Goal: Information Seeking & Learning: Learn about a topic

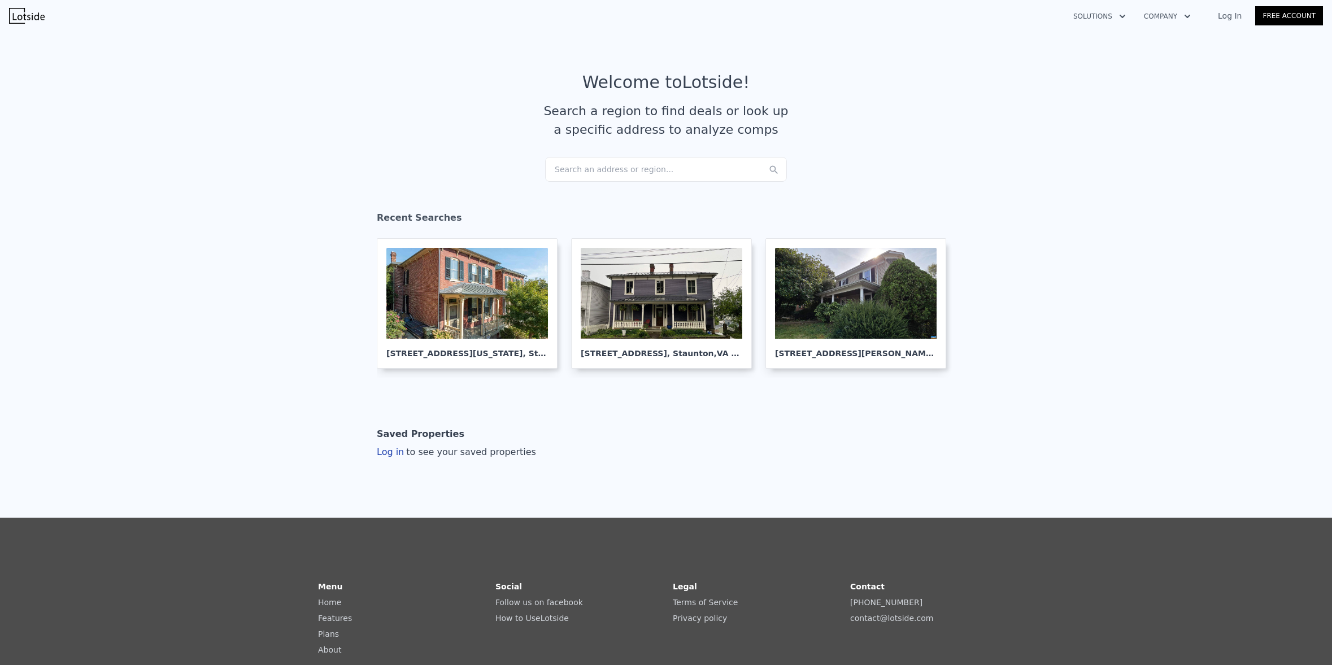
click at [590, 165] on div "Search an address or region..." at bounding box center [666, 169] width 242 height 25
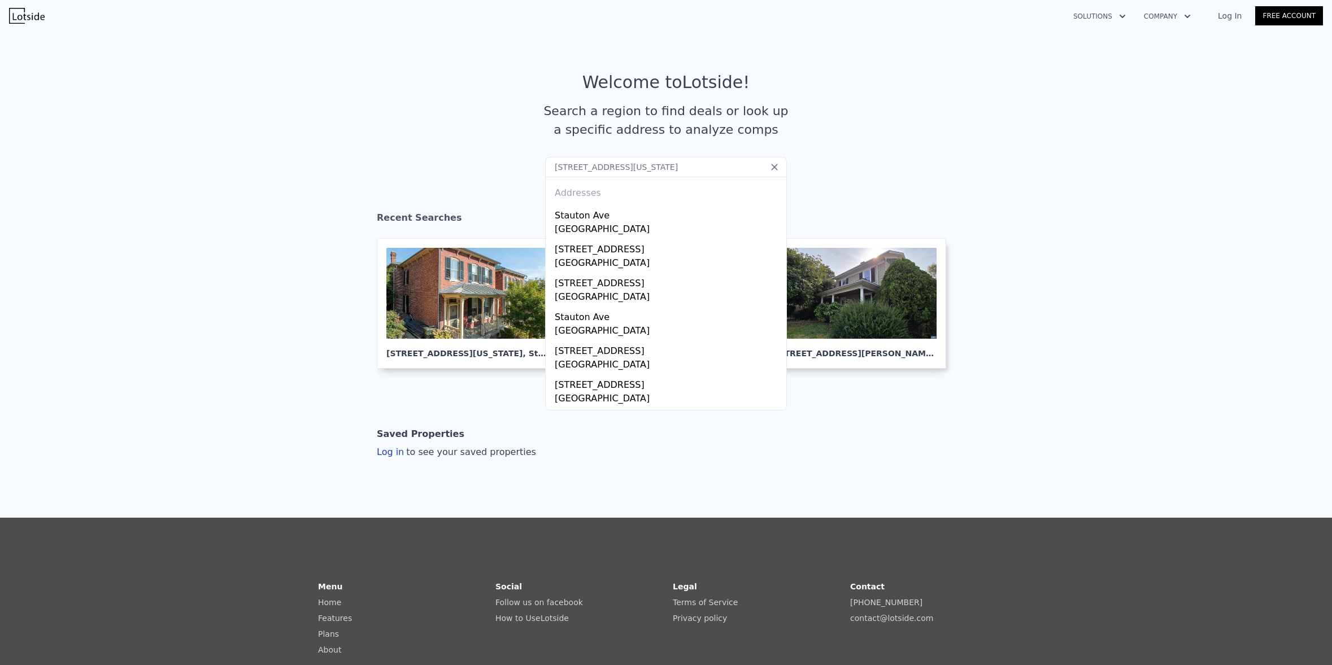
drag, startPoint x: 647, startPoint y: 168, endPoint x: 605, endPoint y: 171, distance: 41.9
click at [605, 171] on input "[STREET_ADDRESS][US_STATE]" at bounding box center [666, 167] width 242 height 20
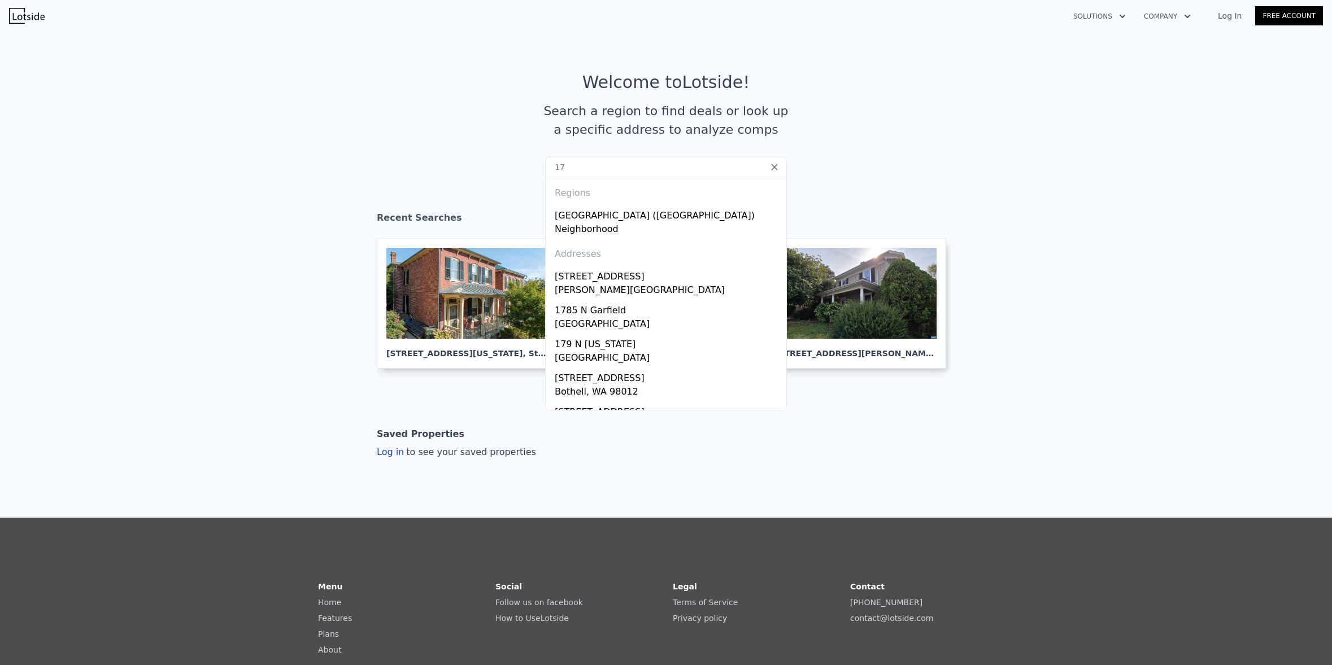
drag, startPoint x: 596, startPoint y: 165, endPoint x: 444, endPoint y: 169, distance: 152.5
click at [444, 169] on section "Welcome to Lotside ! Search a region to find deals or look up a specific addres…" at bounding box center [666, 114] width 1332 height 175
paste input "[STREET_ADDRESS][US_STATE]"
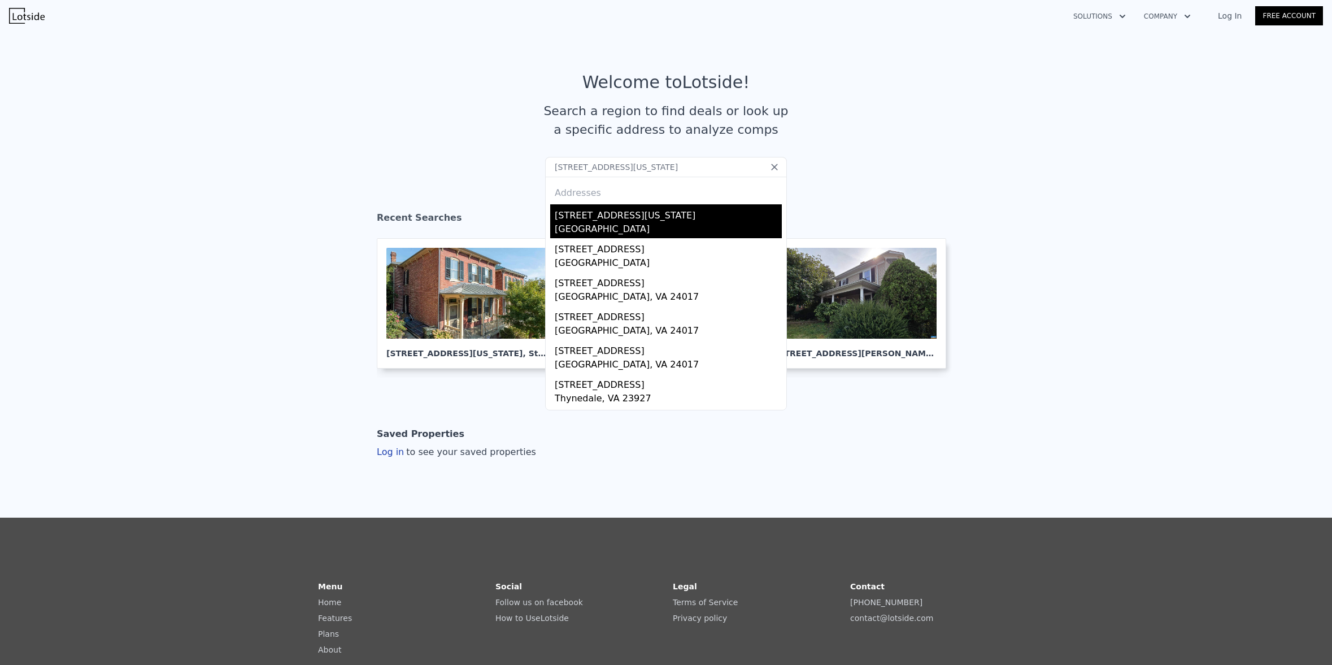
type input "[STREET_ADDRESS][US_STATE]"
click at [631, 220] on div "[STREET_ADDRESS][US_STATE]" at bounding box center [668, 213] width 227 height 18
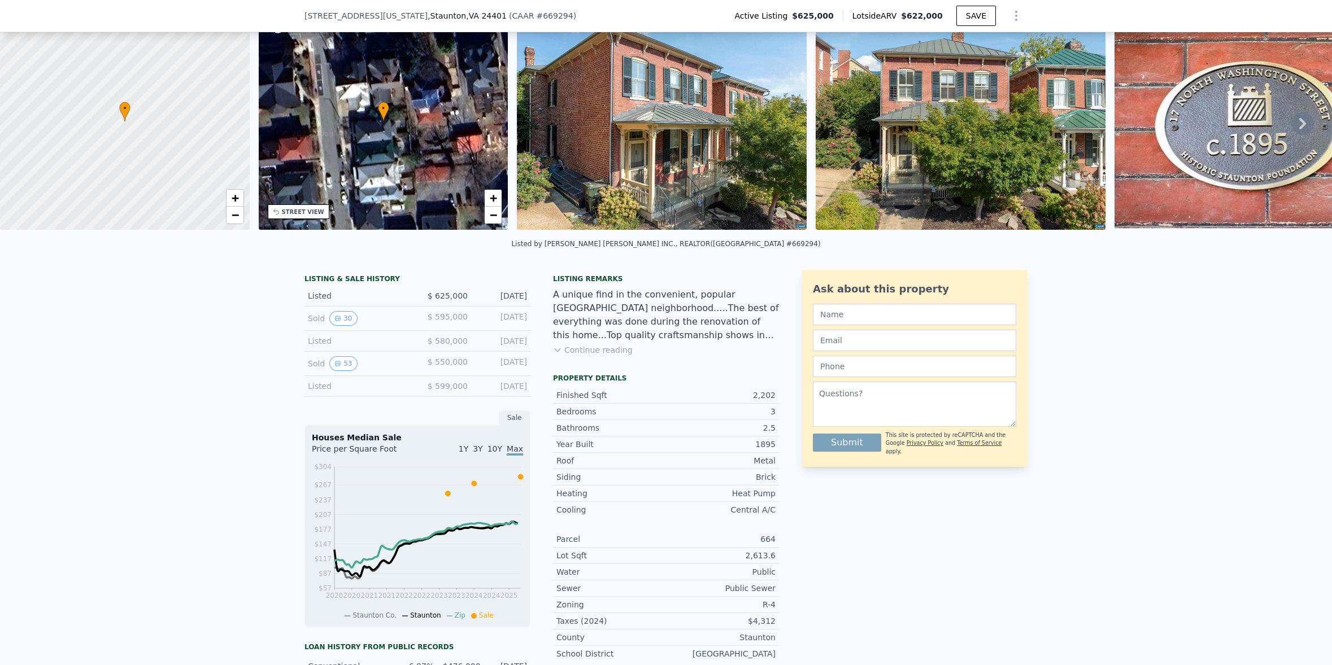
scroll to position [52, 0]
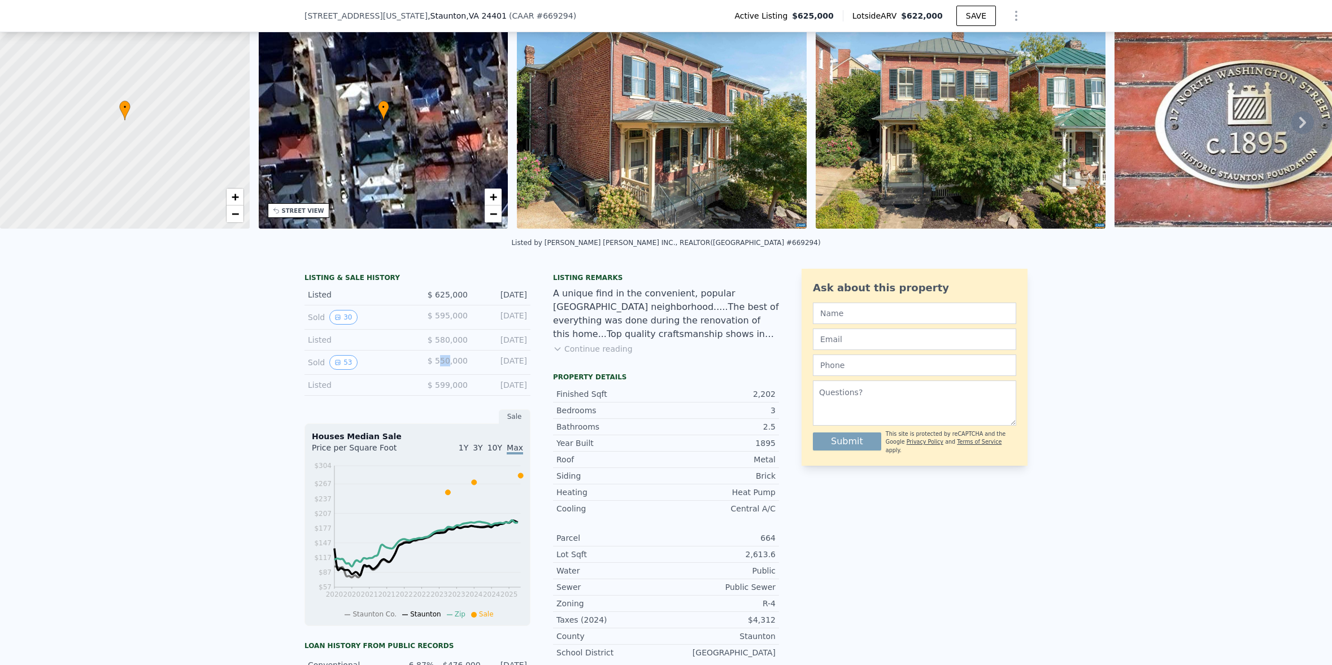
drag, startPoint x: 442, startPoint y: 370, endPoint x: 450, endPoint y: 371, distance: 7.9
click at [450, 365] on span "$ 550,000" at bounding box center [448, 360] width 40 height 9
click at [337, 369] on button "53" at bounding box center [343, 362] width 28 height 15
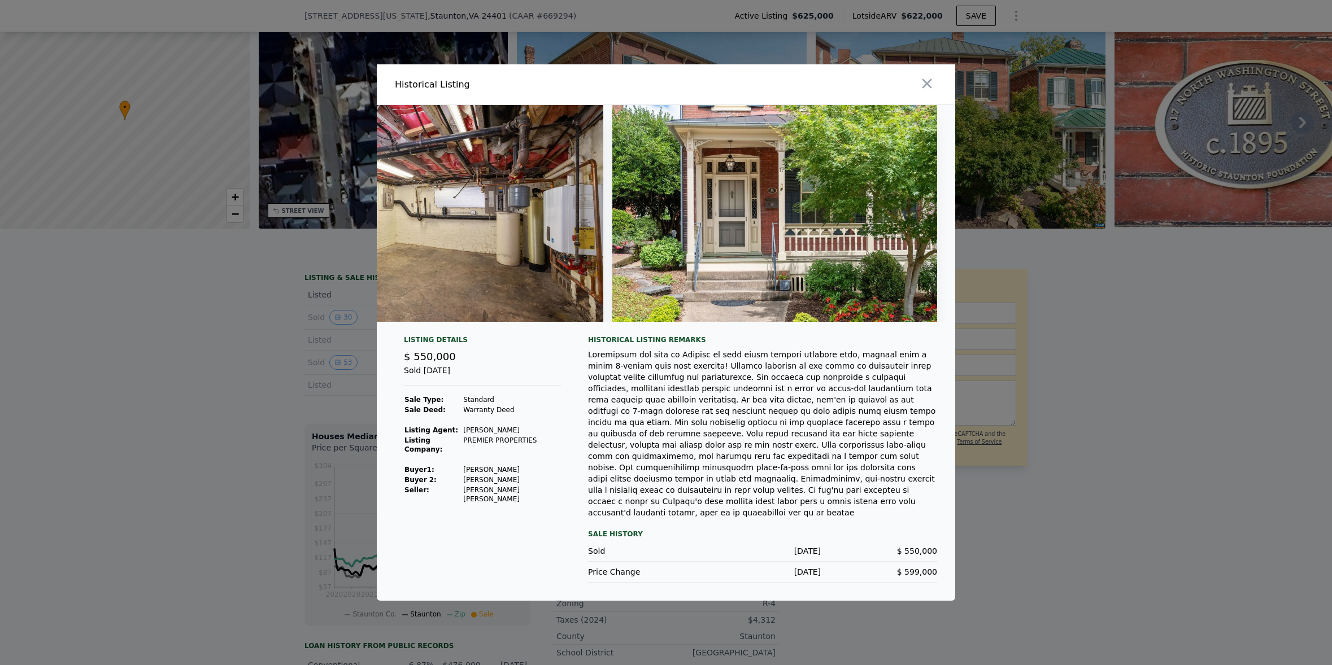
scroll to position [0, 16554]
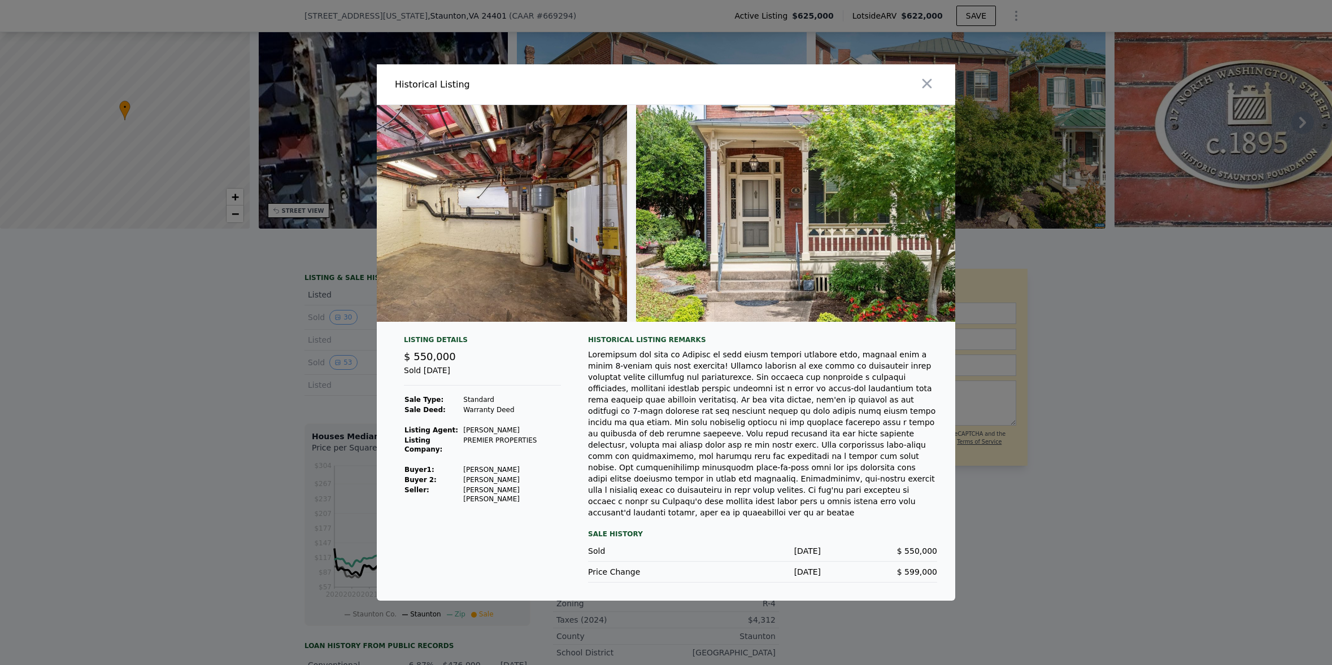
drag, startPoint x: 927, startPoint y: 93, endPoint x: 842, endPoint y: 233, distance: 164.0
click at [842, 233] on div "Historical Listing Listing Details $ 550,000 Sold [DATE] Sale Type: Standard Sa…" at bounding box center [666, 332] width 578 height 537
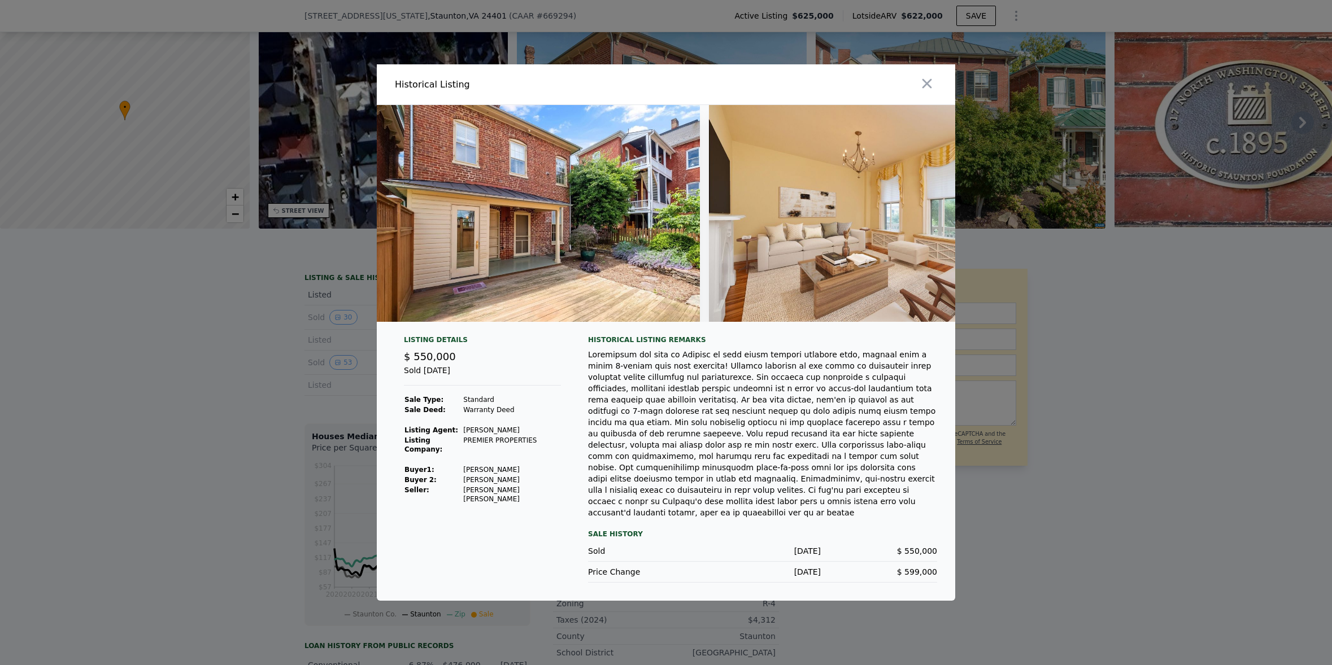
scroll to position [0, 0]
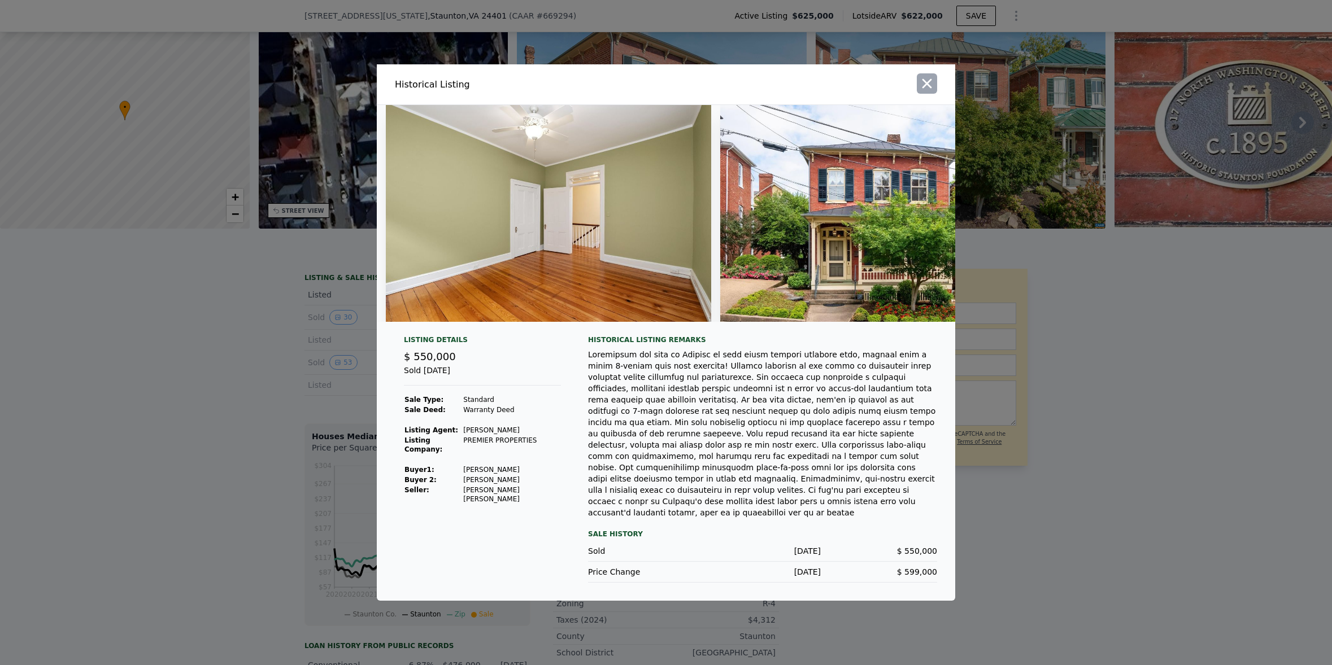
click at [926, 92] on icon "button" at bounding box center [927, 84] width 16 height 16
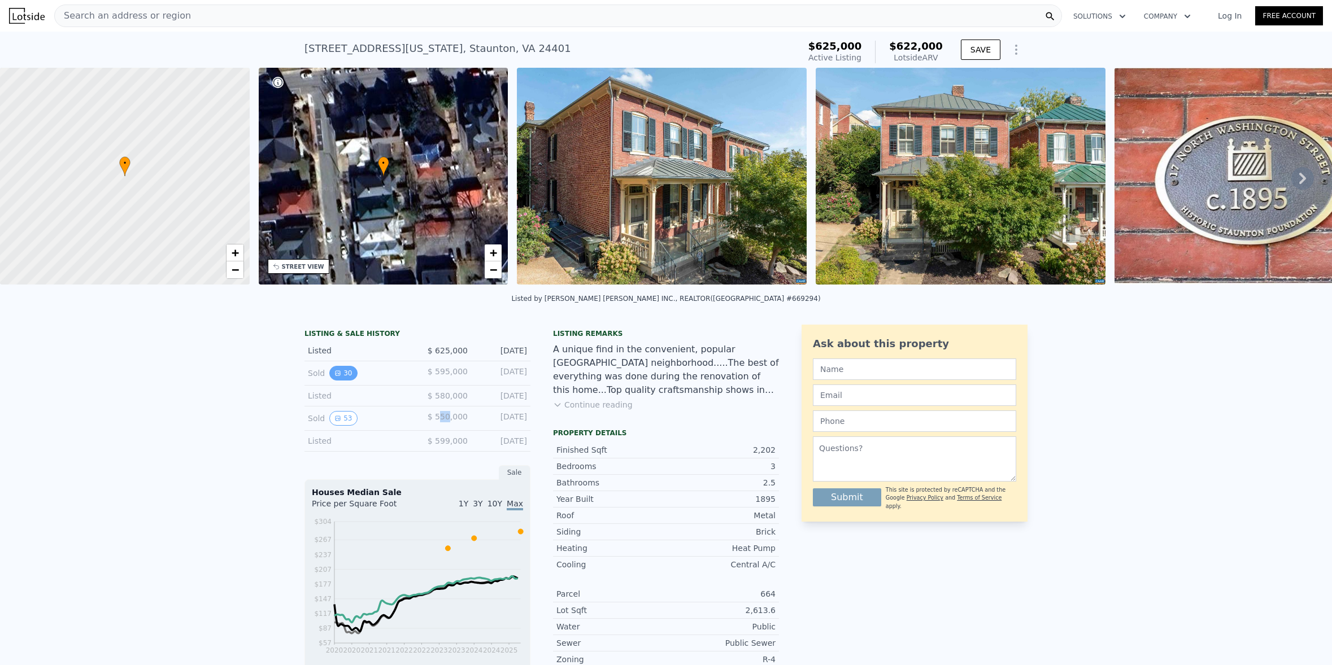
click at [336, 376] on icon "View historical data" at bounding box center [338, 373] width 5 height 5
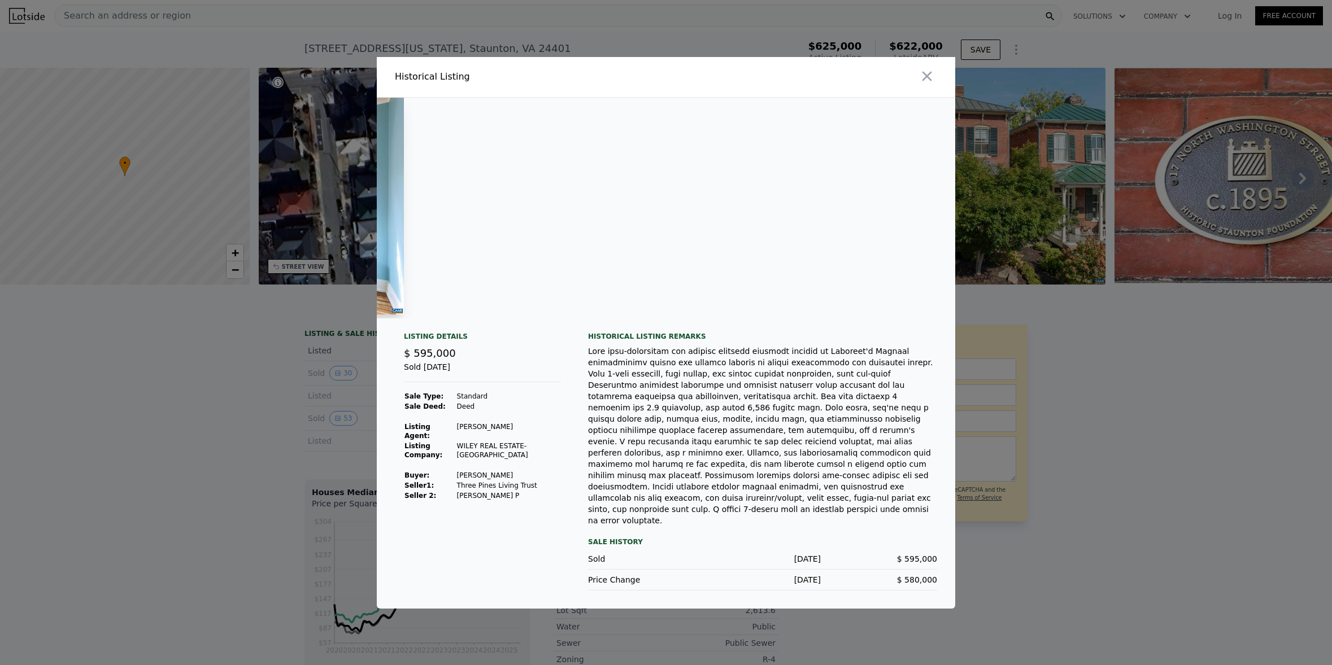
scroll to position [0, 7143]
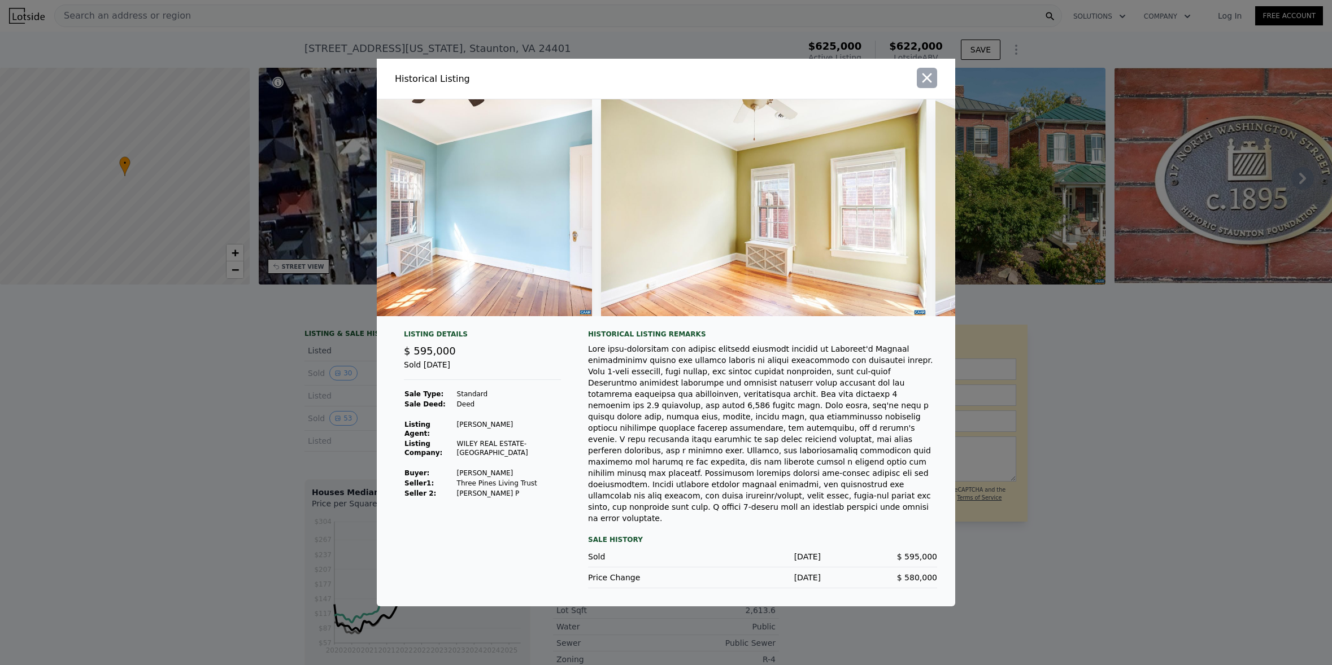
click at [925, 83] on icon "button" at bounding box center [927, 78] width 10 height 10
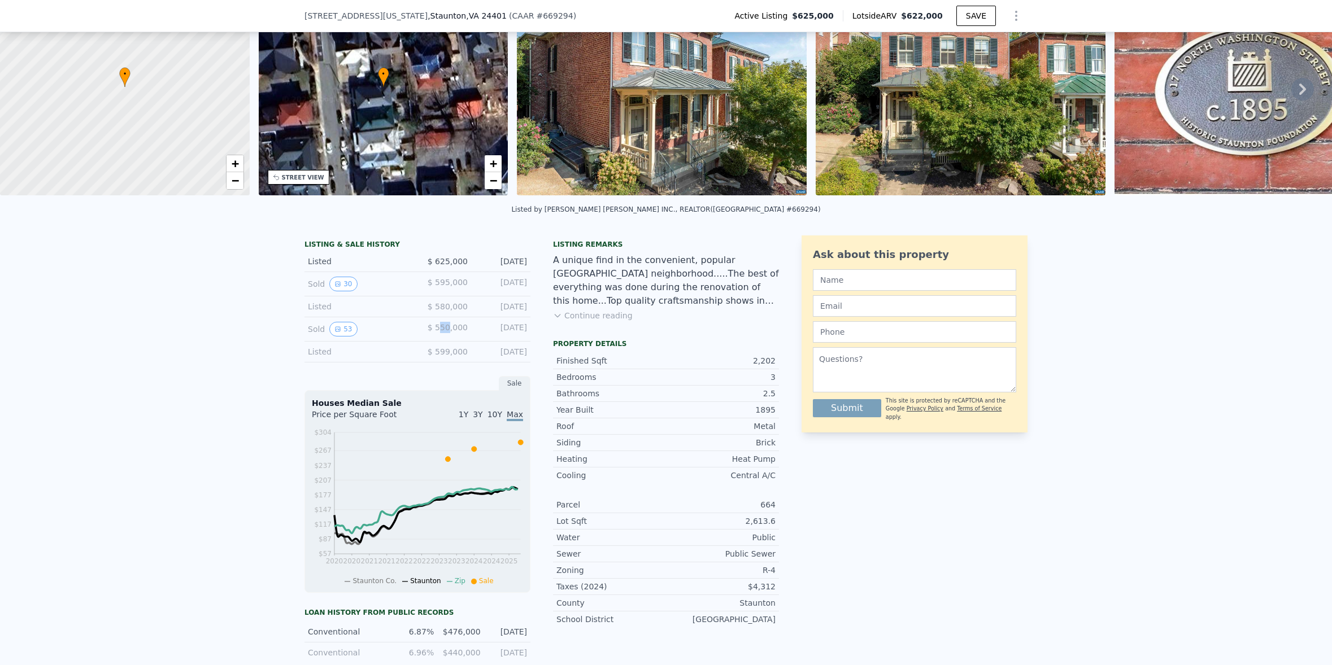
scroll to position [108, 0]
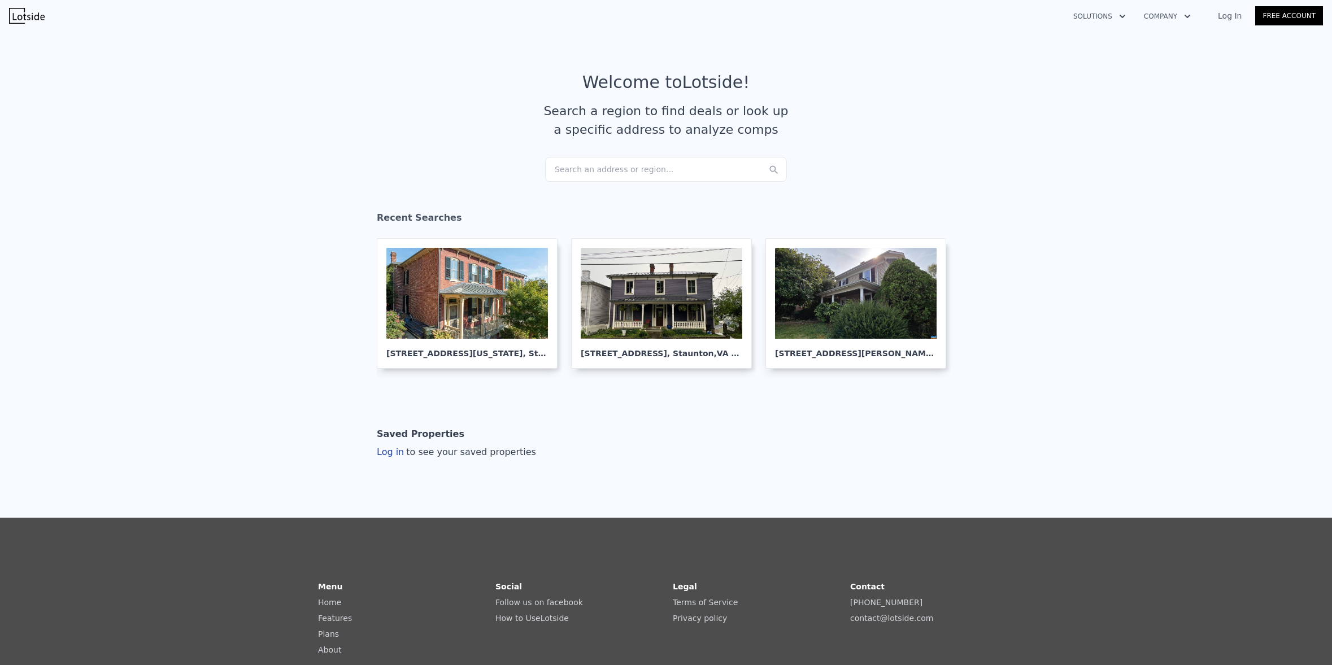
click at [644, 168] on div "Search an address or region..." at bounding box center [666, 169] width 242 height 25
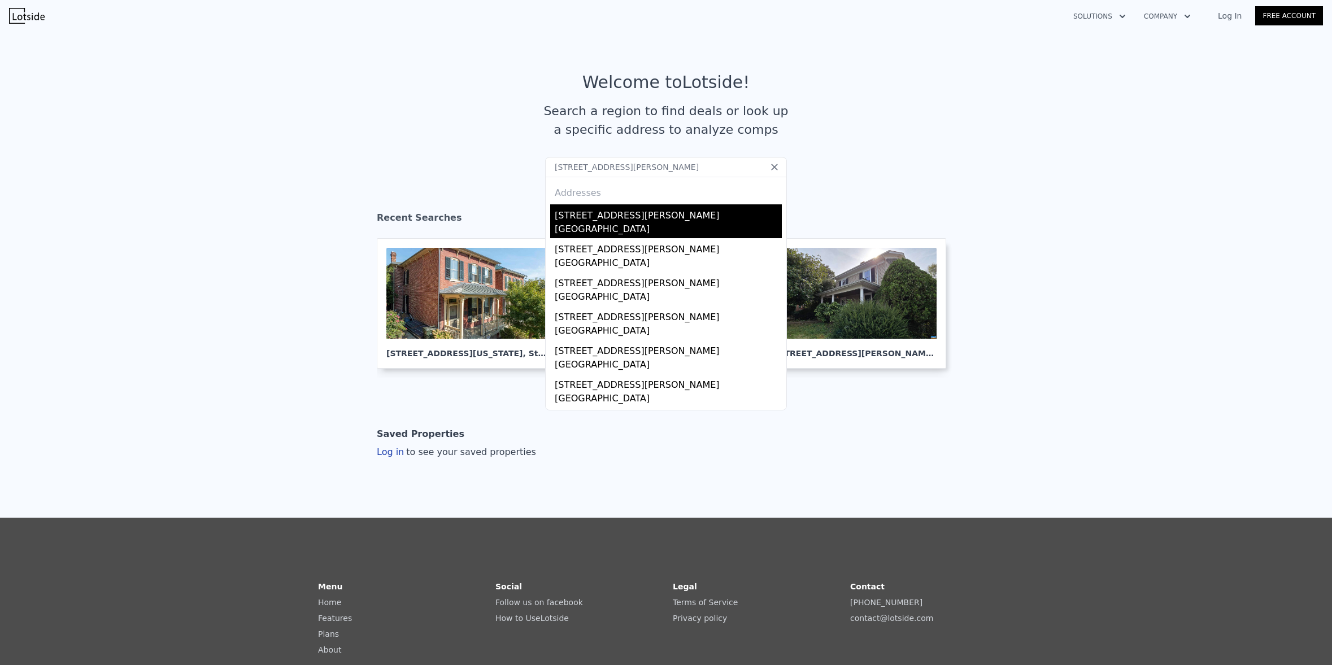
type input "[STREET_ADDRESS][PERSON_NAME]"
click at [624, 212] on div "[STREET_ADDRESS][PERSON_NAME]" at bounding box center [668, 213] width 227 height 18
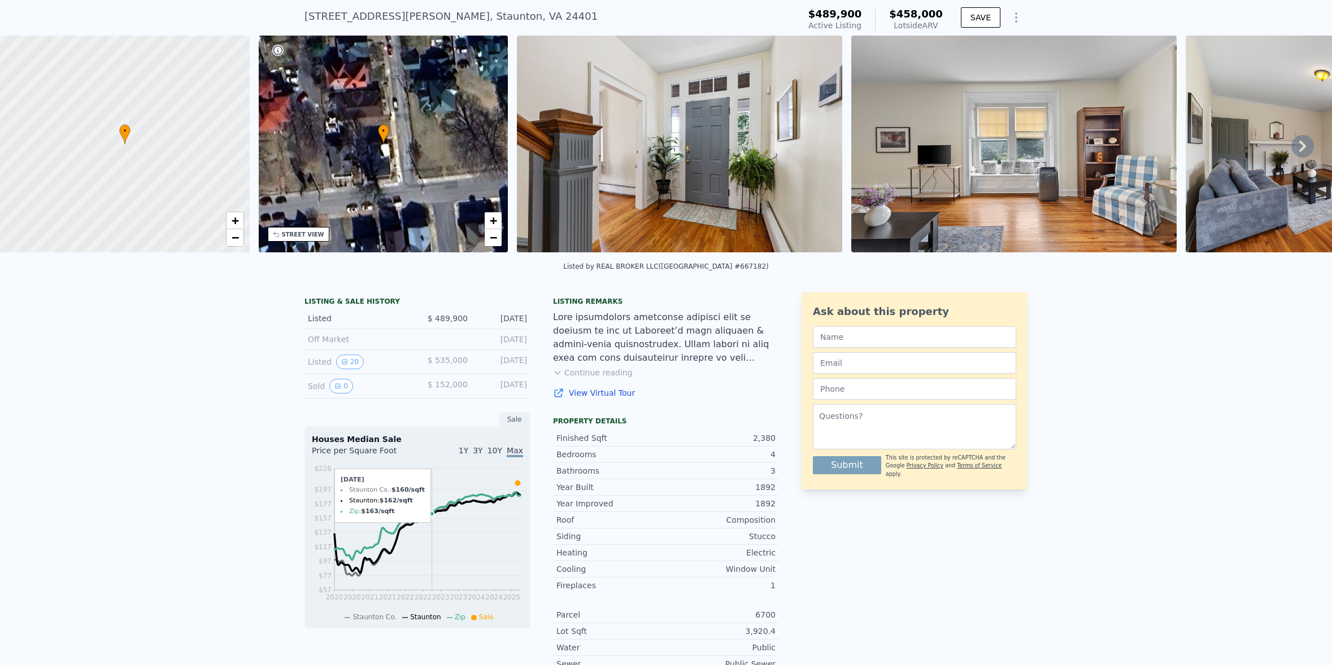
scroll to position [52, 0]
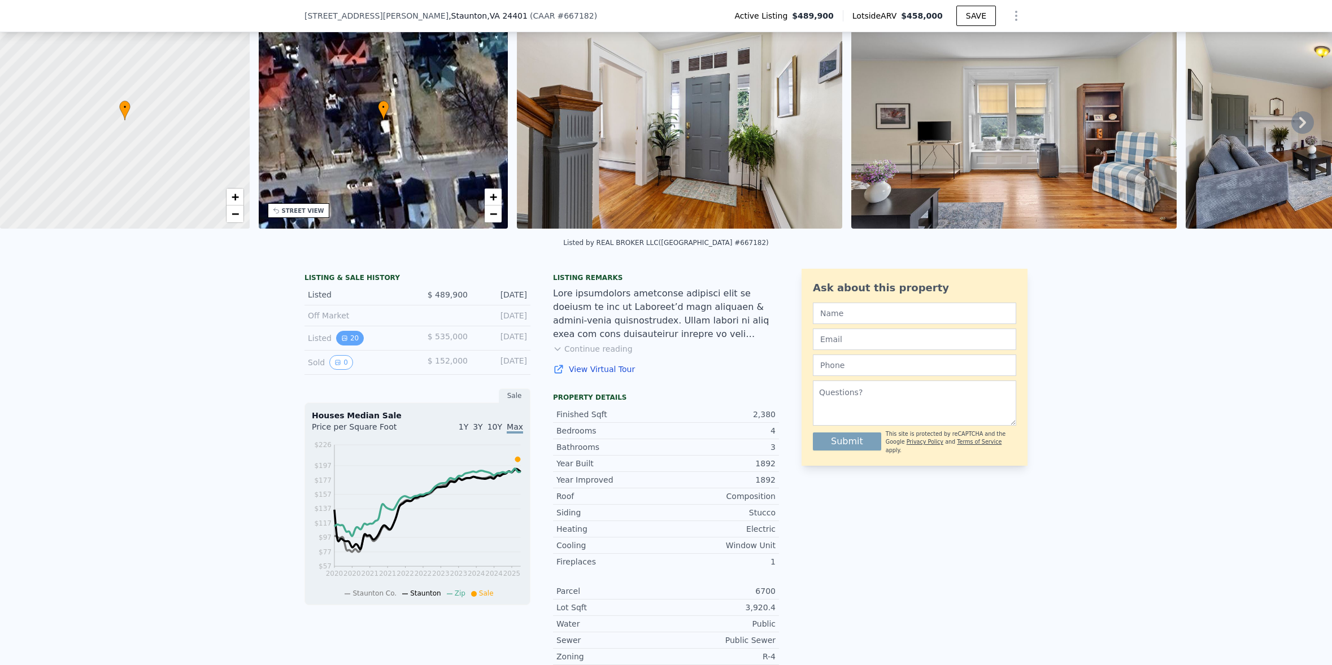
click at [343, 346] on button "20" at bounding box center [350, 338] width 28 height 15
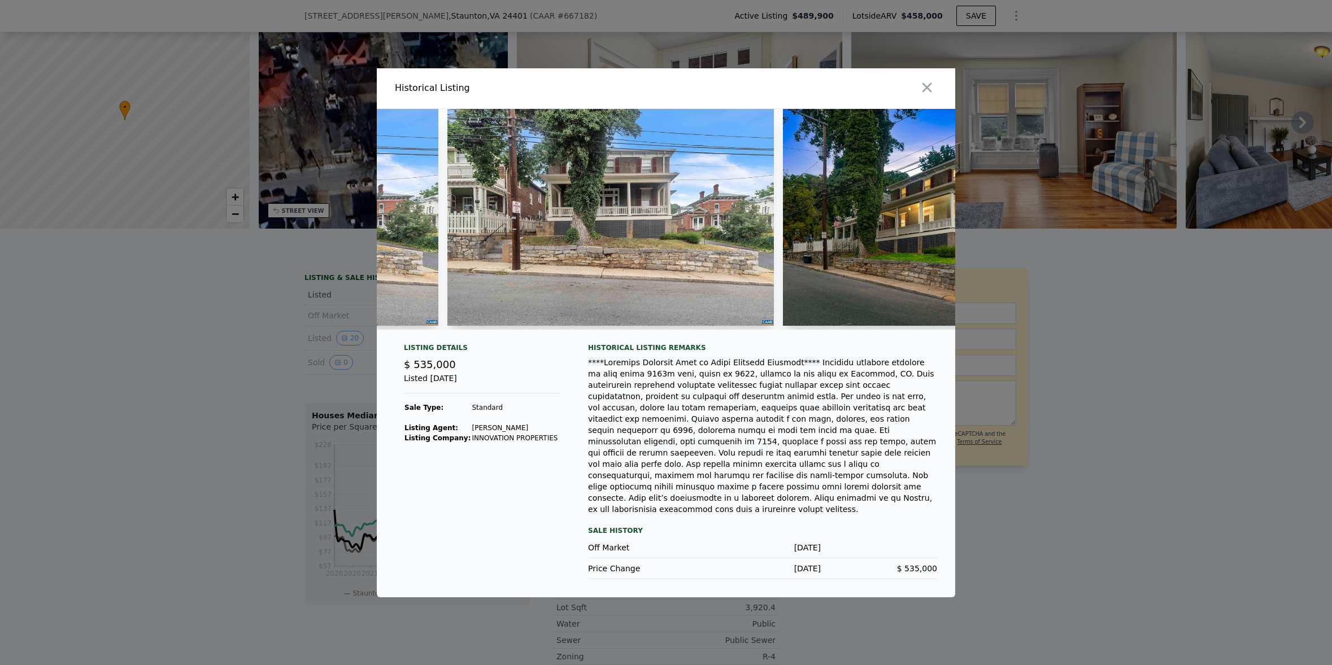
scroll to position [0, 30]
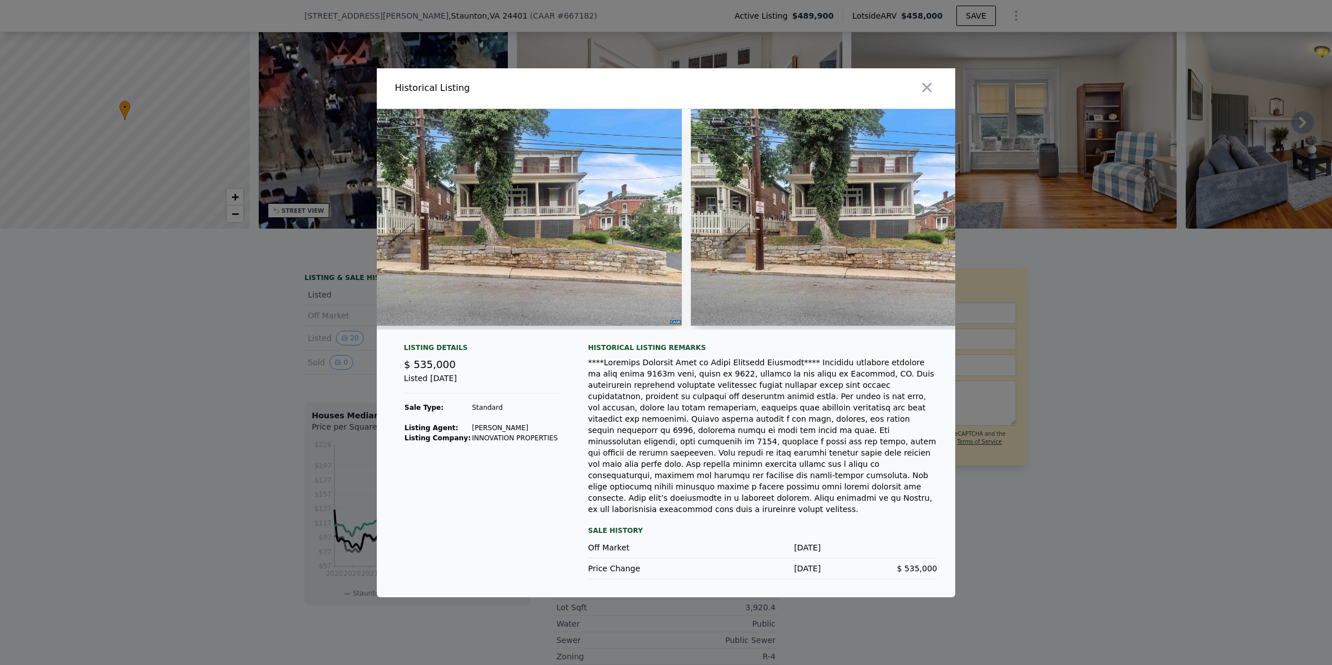
click at [925, 95] on icon "button" at bounding box center [927, 88] width 16 height 16
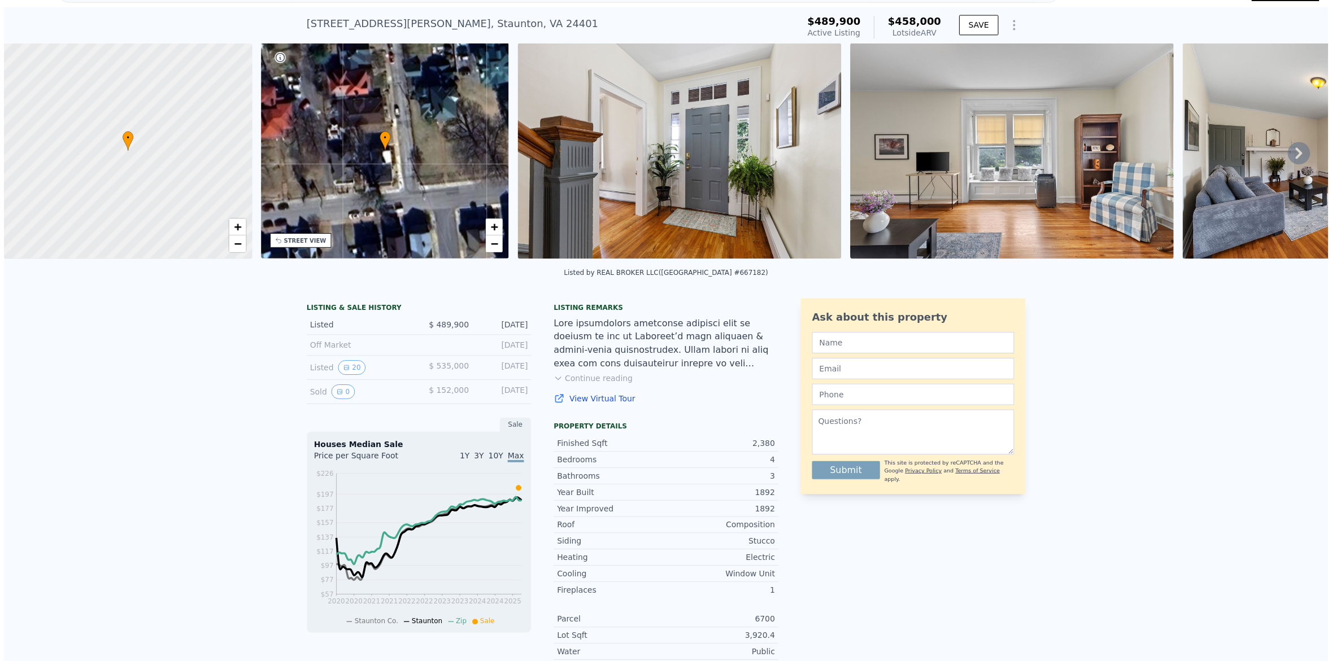
scroll to position [52, 0]
